Goal: Task Accomplishment & Management: Manage account settings

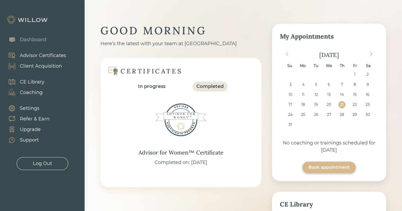
click at [40, 66] on div "Client Acquisition" at bounding box center [41, 66] width 42 height 7
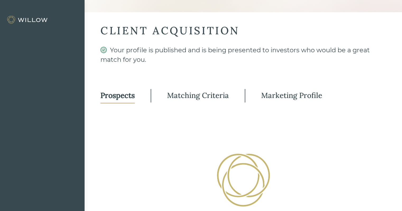
select select "7"
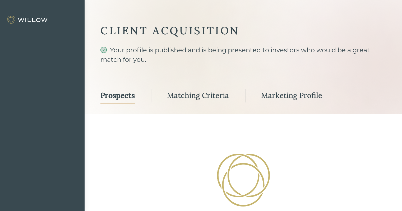
select select "7"
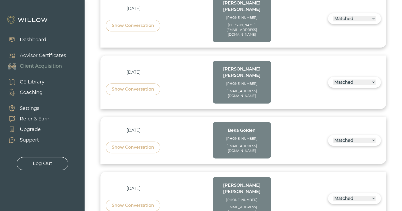
scroll to position [212, 0]
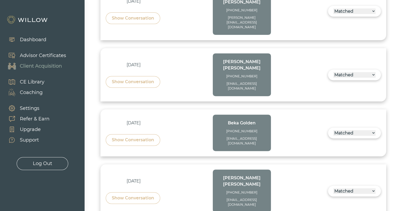
click at [140, 137] on div "Show Conversation" at bounding box center [133, 140] width 42 height 6
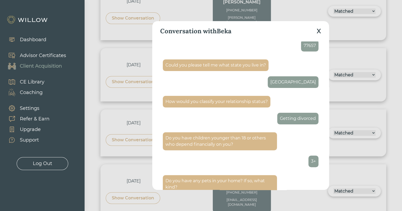
scroll to position [136, 0]
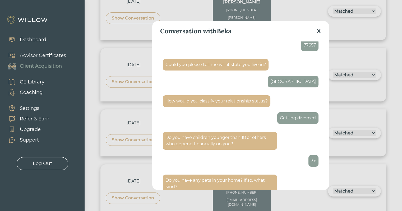
click at [318, 33] on div "X" at bounding box center [319, 31] width 4 height 10
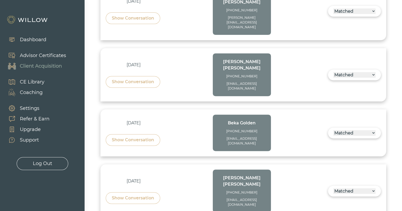
click at [134, 15] on div "Show Conversation" at bounding box center [133, 18] width 42 height 6
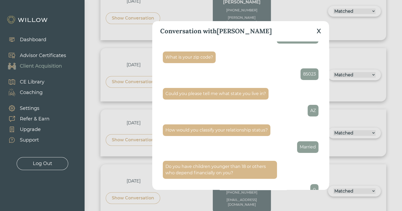
scroll to position [0, 0]
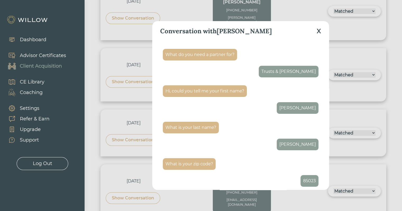
click at [318, 30] on div "X" at bounding box center [319, 31] width 4 height 10
